Goal: Find specific page/section: Find specific page/section

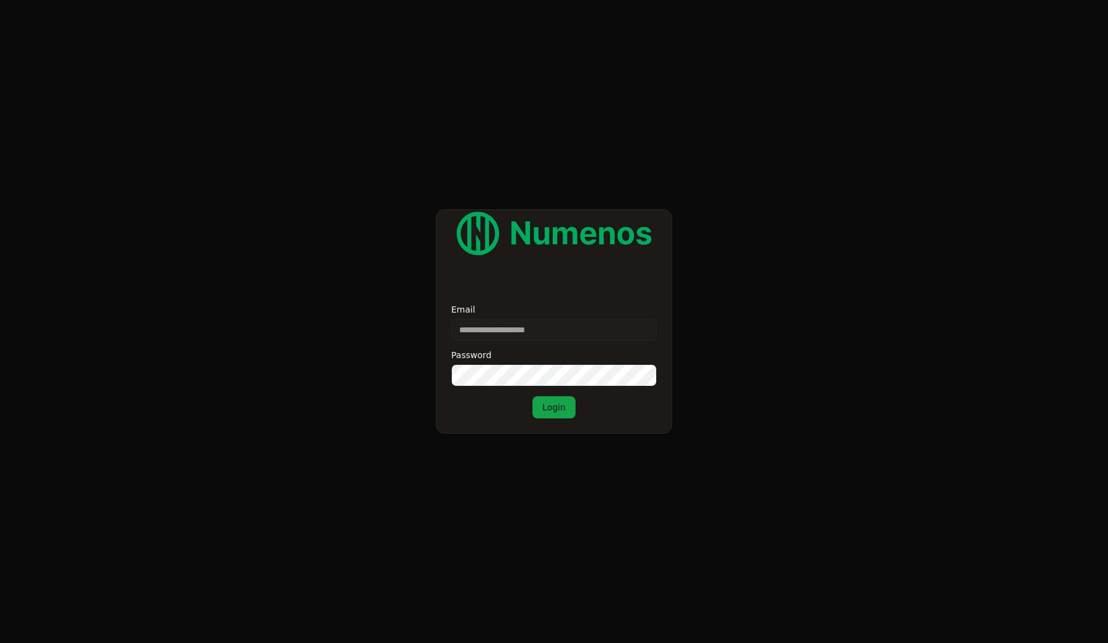
type input "**********"
click at [553, 407] on button "Login" at bounding box center [553, 407] width 43 height 22
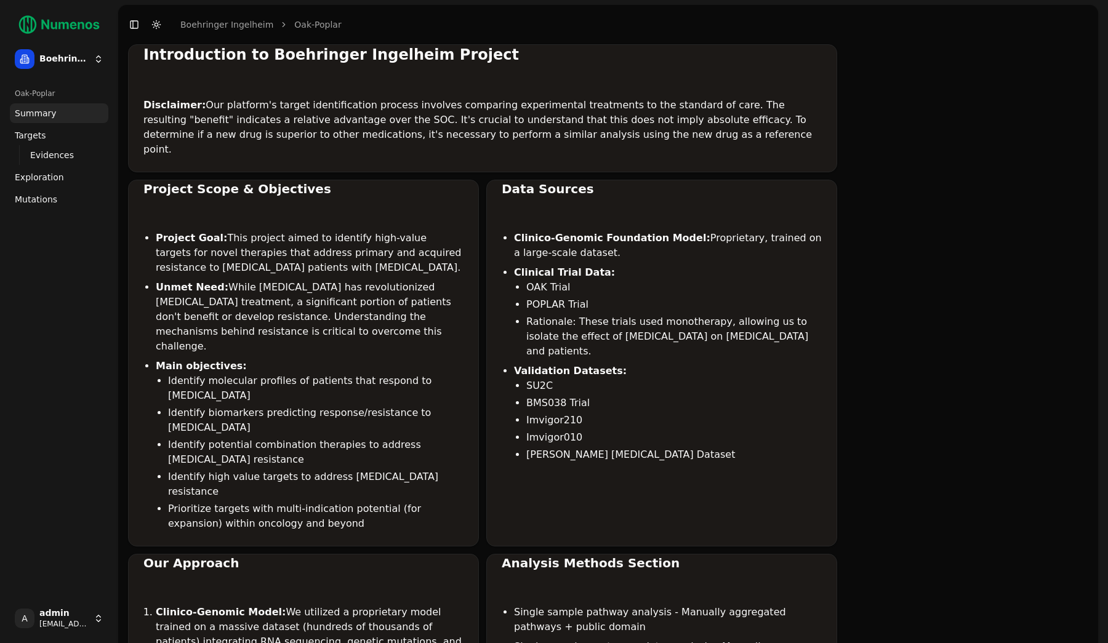
click at [55, 203] on link "Mutations" at bounding box center [59, 200] width 98 height 20
click at [39, 177] on span "Exploration" at bounding box center [39, 177] width 49 height 12
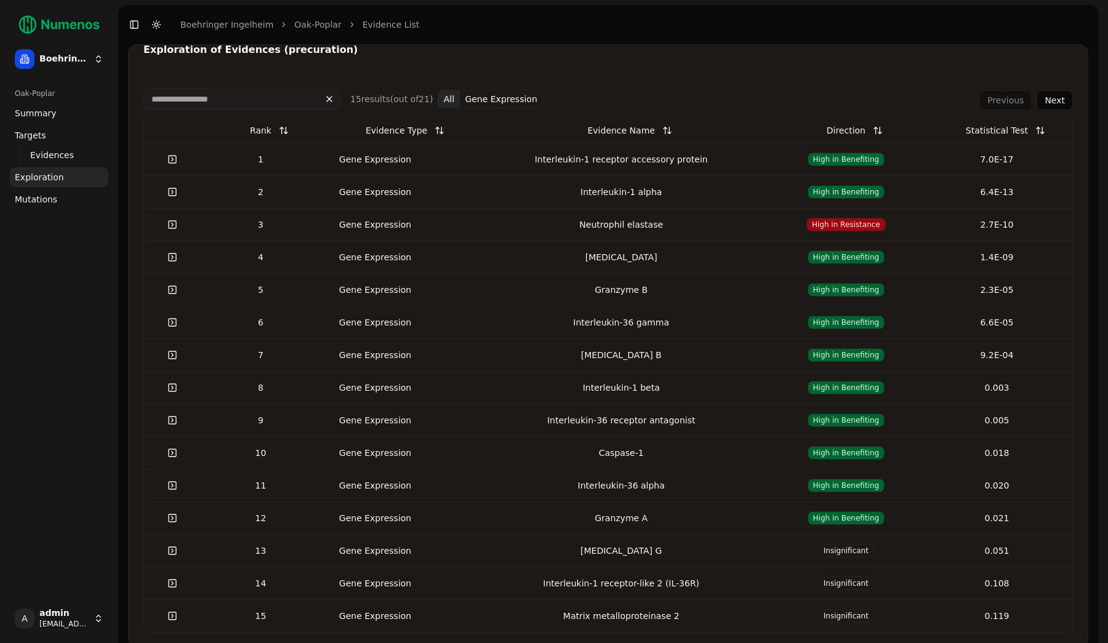
click at [43, 198] on span "Mutations" at bounding box center [36, 199] width 42 height 12
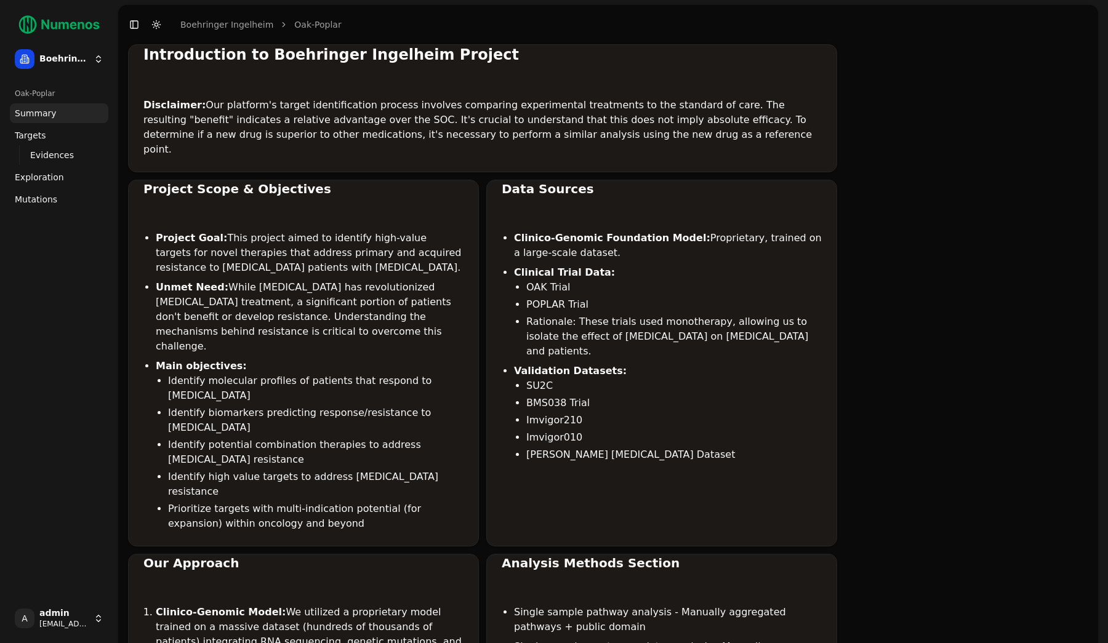
click at [57, 194] on link "Mutations" at bounding box center [59, 200] width 98 height 20
click at [107, 271] on div "Oak-Poplar Summary Targets Evidences Exploration Mutations" at bounding box center [59, 339] width 108 height 520
